Goal: Transaction & Acquisition: Purchase product/service

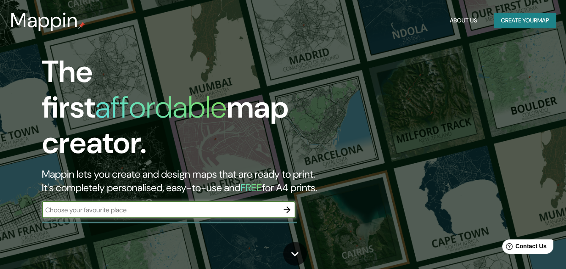
click at [201, 205] on input "text" at bounding box center [160, 210] width 237 height 10
type input "el [PERSON_NAME]"
click at [288, 206] on icon "button" at bounding box center [287, 209] width 7 height 7
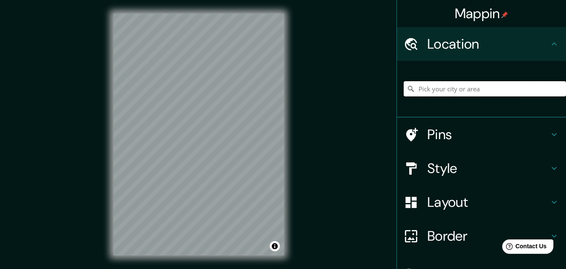
click at [451, 87] on input "Pick your city or area" at bounding box center [485, 88] width 162 height 15
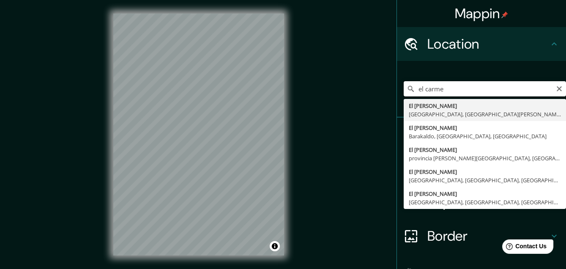
type input "el [PERSON_NAME]"
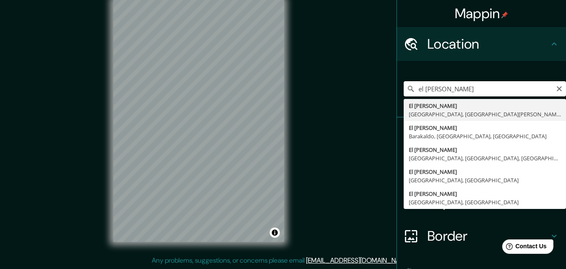
drag, startPoint x: 451, startPoint y: 91, endPoint x: 314, endPoint y: 107, distance: 136.9
click at [389, 94] on div "Mappin Location [GEOGRAPHIC_DATA][PERSON_NAME][PERSON_NAME][GEOGRAPHIC_DATA], […" at bounding box center [283, 127] width 566 height 282
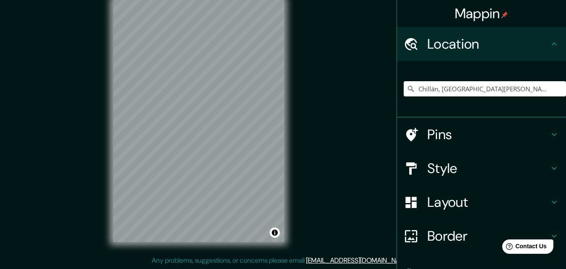
click at [313, 194] on div "Mappin Location [GEOGRAPHIC_DATA], [GEOGRAPHIC_DATA][PERSON_NAME], [GEOGRAPHIC_…" at bounding box center [283, 127] width 566 height 282
click at [533, 86] on input "Chillán, [GEOGRAPHIC_DATA][PERSON_NAME], [GEOGRAPHIC_DATA]" at bounding box center [485, 88] width 162 height 15
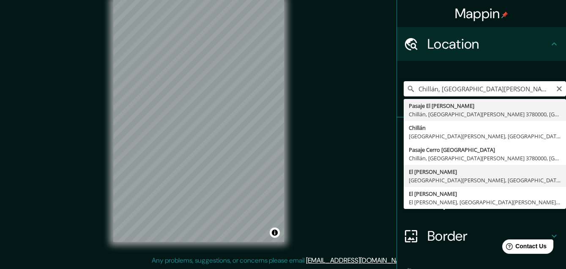
type input "El [PERSON_NAME], [GEOGRAPHIC_DATA][PERSON_NAME], [GEOGRAPHIC_DATA]"
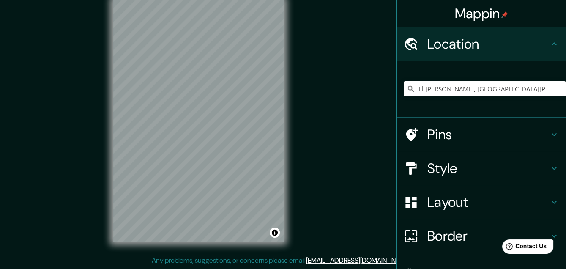
click at [467, 164] on h4 "Style" at bounding box center [488, 168] width 122 height 17
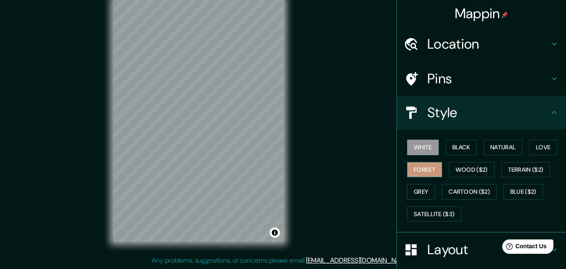
click at [428, 164] on button "Forest" at bounding box center [424, 170] width 35 height 16
click at [464, 51] on h4 "Location" at bounding box center [488, 44] width 122 height 17
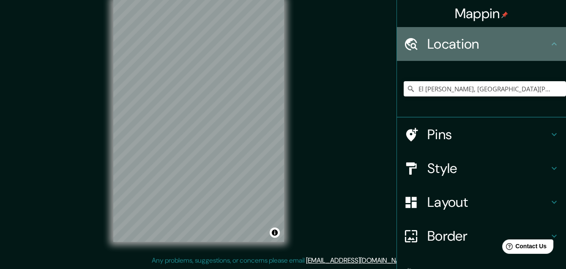
click at [469, 43] on h4 "Location" at bounding box center [488, 44] width 122 height 17
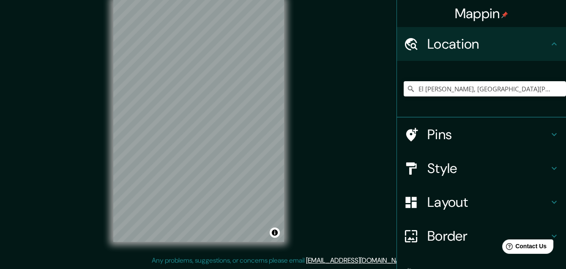
click at [459, 199] on h4 "Layout" at bounding box center [488, 202] width 122 height 17
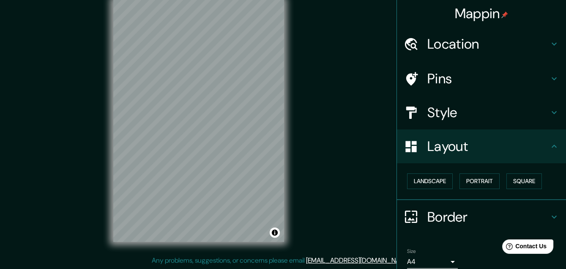
click at [435, 217] on h4 "Border" at bounding box center [488, 216] width 122 height 17
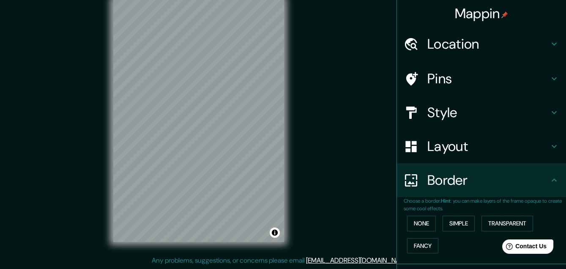
scroll to position [57, 0]
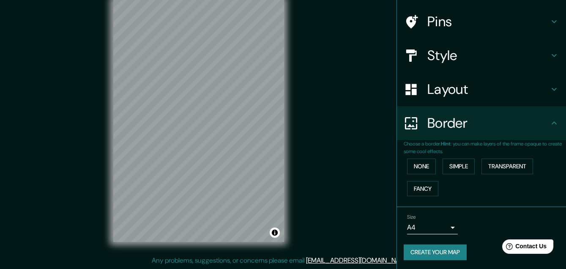
click at [484, 226] on div "Size A4 single" at bounding box center [482, 223] width 156 height 27
